Goal: Information Seeking & Learning: Learn about a topic

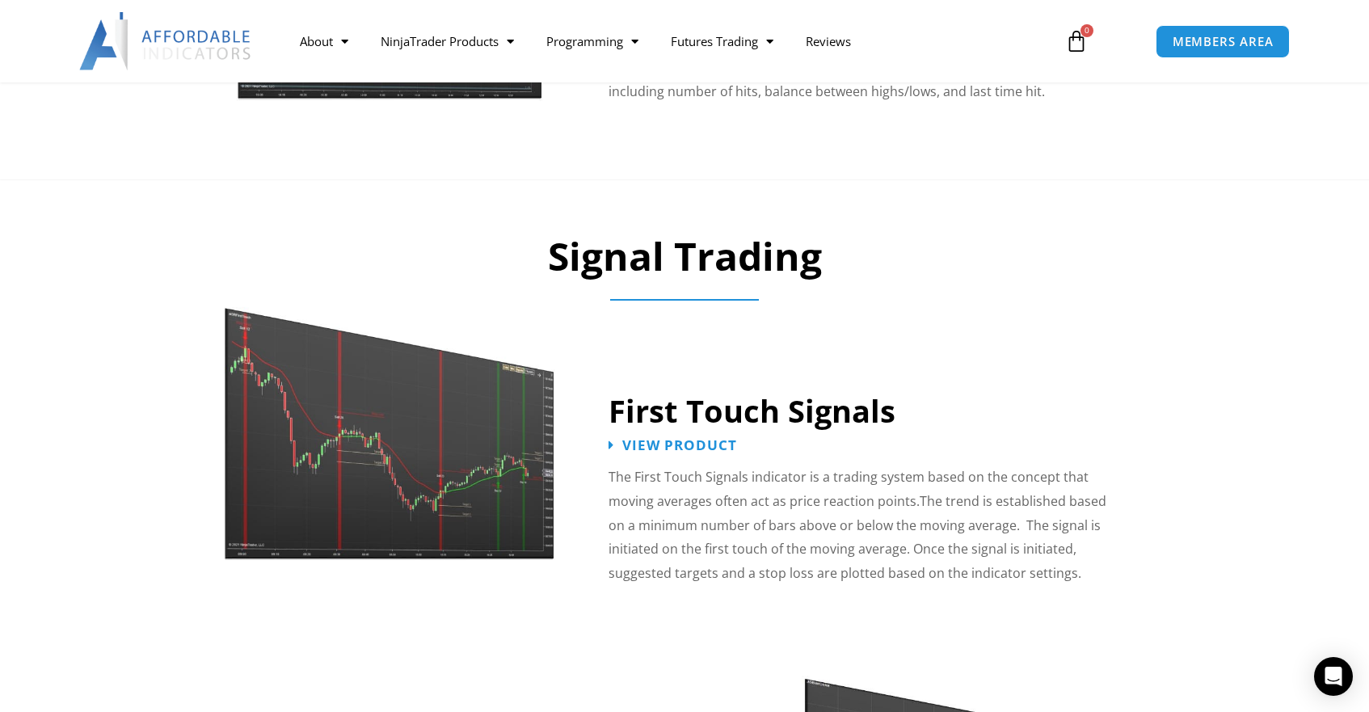
scroll to position [2318, 0]
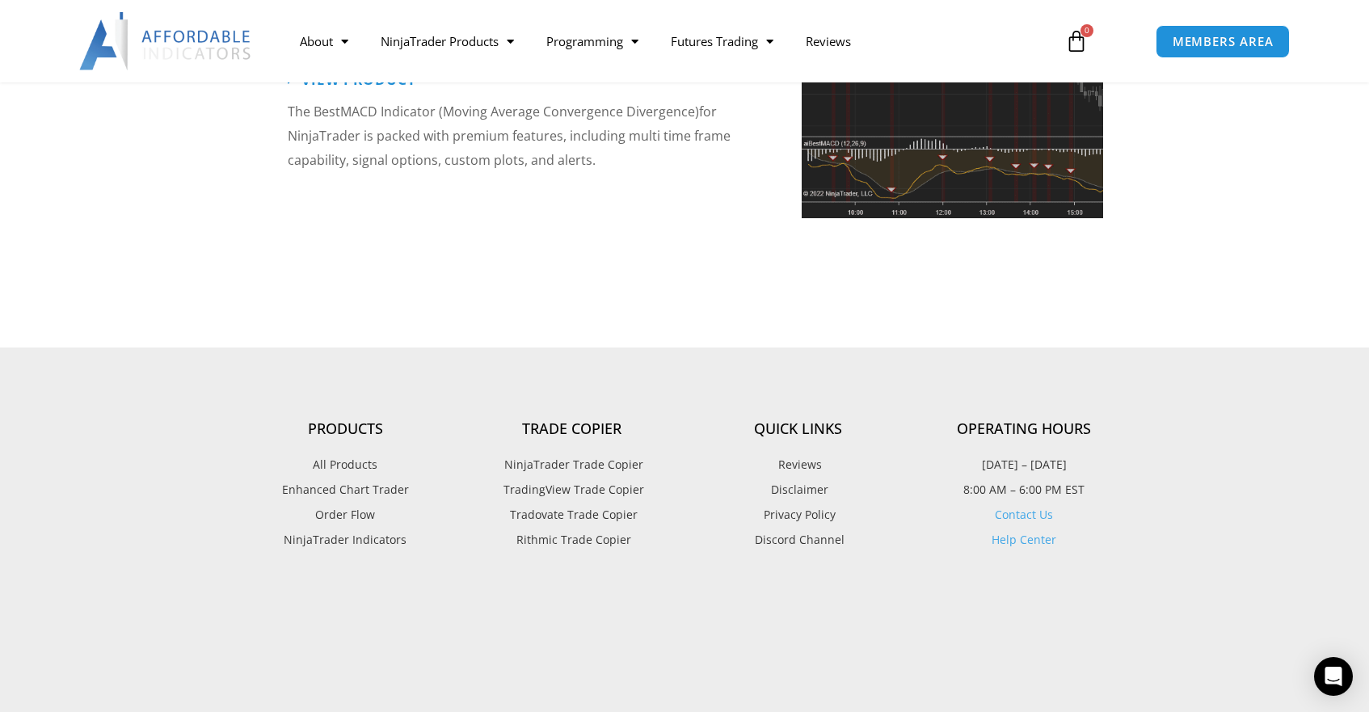
scroll to position [3795, 0]
